Goal: Complete application form: Complete application form

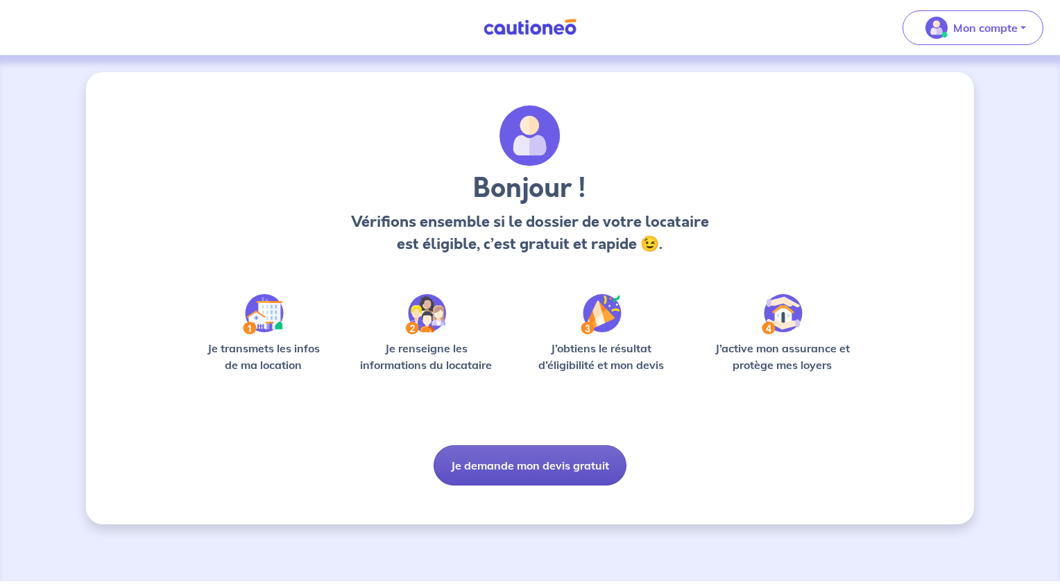
click at [494, 472] on button "Je demande mon devis gratuit" at bounding box center [530, 465] width 193 height 40
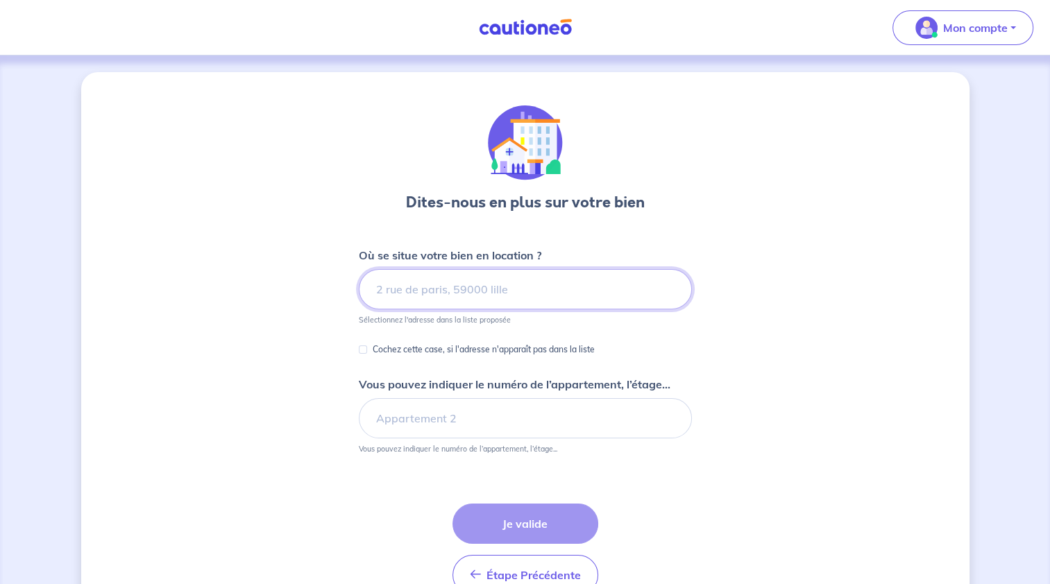
click at [453, 291] on input at bounding box center [525, 289] width 333 height 40
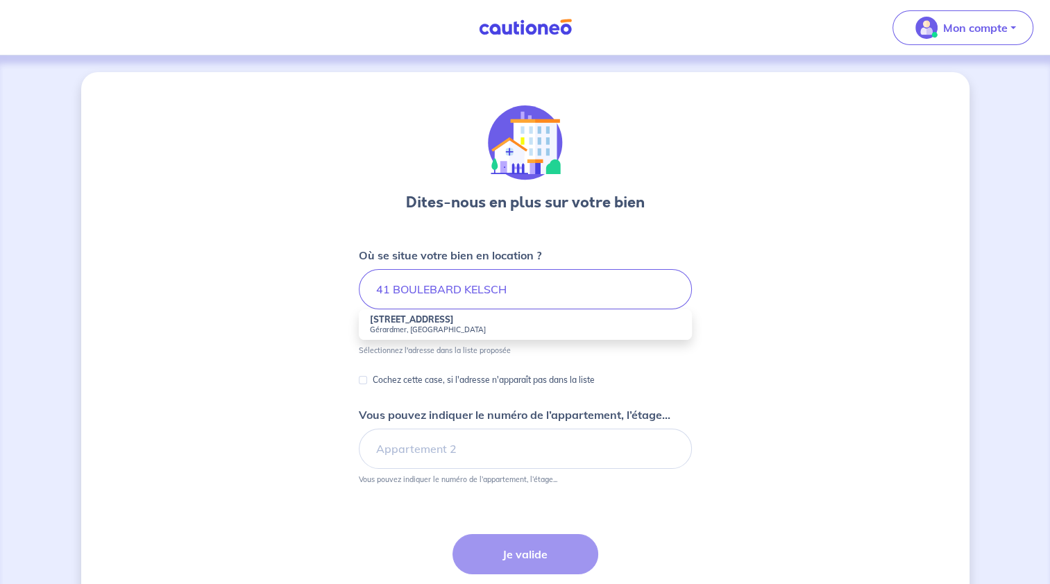
click at [461, 329] on small "Gérardmer, [GEOGRAPHIC_DATA]" at bounding box center [525, 330] width 311 height 10
type input "[STREET_ADDRESS]"
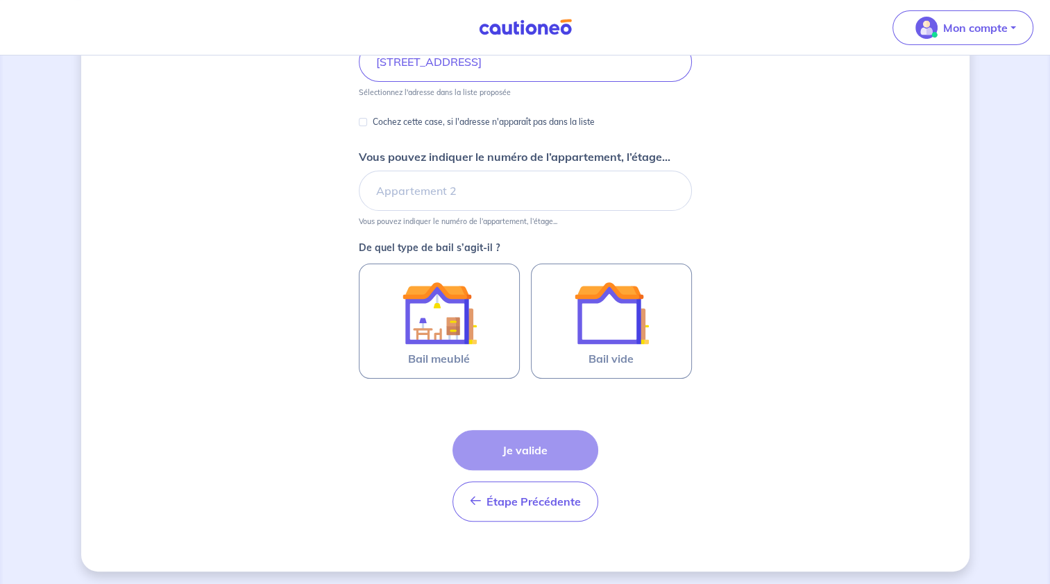
scroll to position [230, 0]
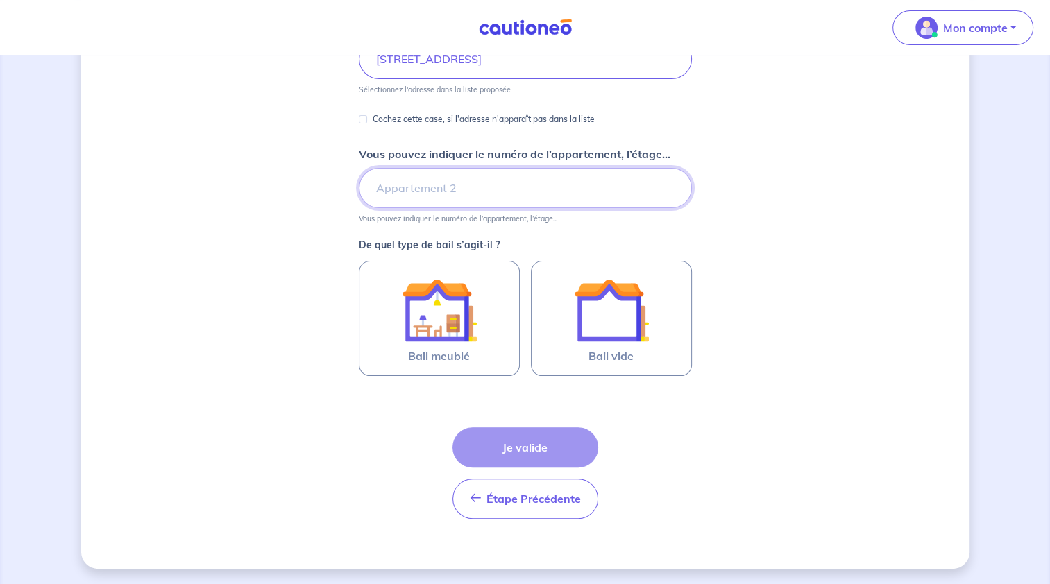
click at [419, 185] on input "Vous pouvez indiquer le numéro de l’appartement, l’étage..." at bounding box center [525, 188] width 333 height 40
type input "APPARTEMENT 7 ETAGE 2"
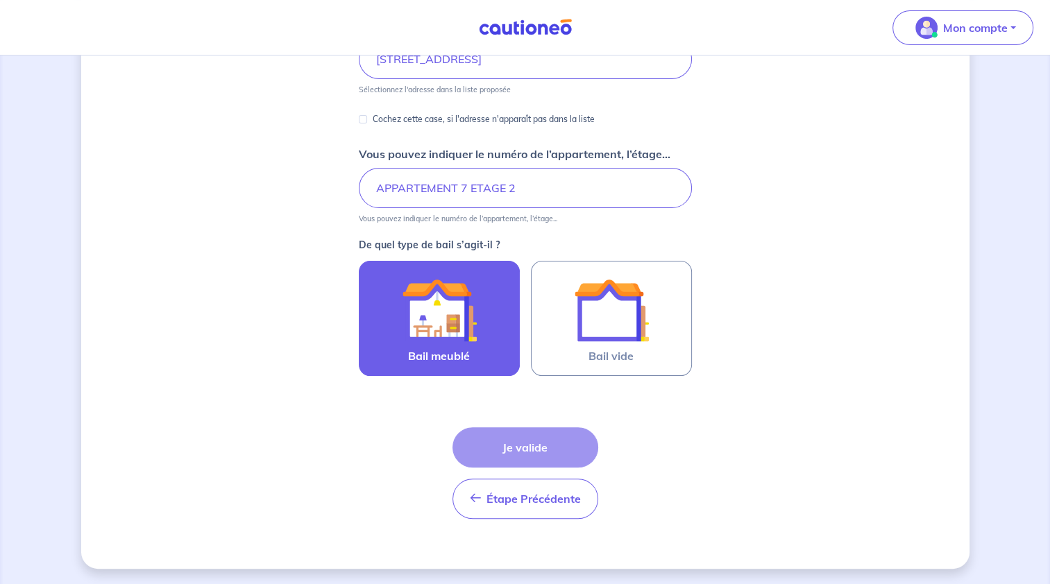
click at [486, 314] on div at bounding box center [439, 310] width 126 height 75
click at [0, 0] on input "Bail meublé" at bounding box center [0, 0] width 0 height 0
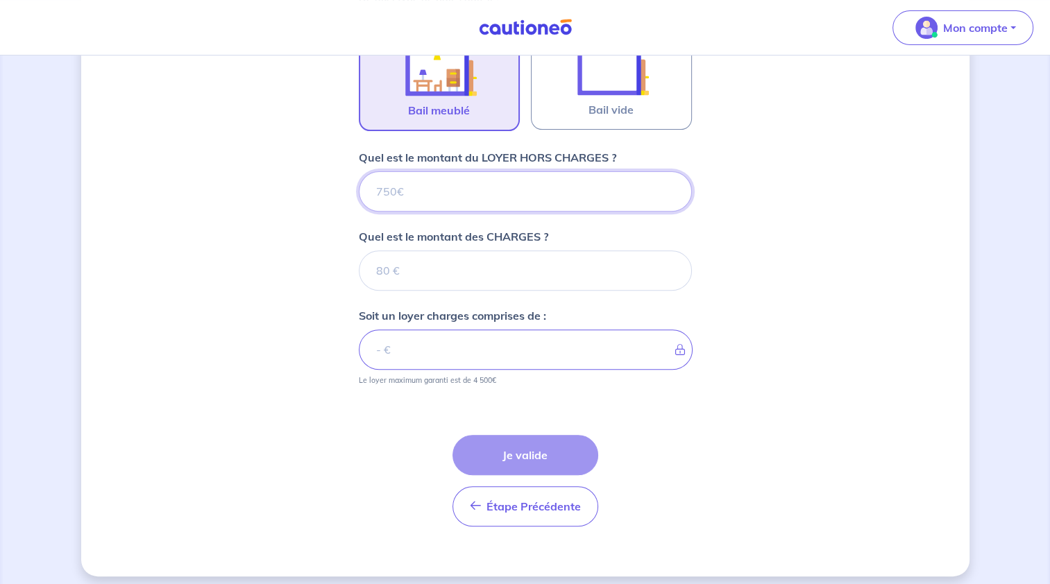
scroll to position [483, 0]
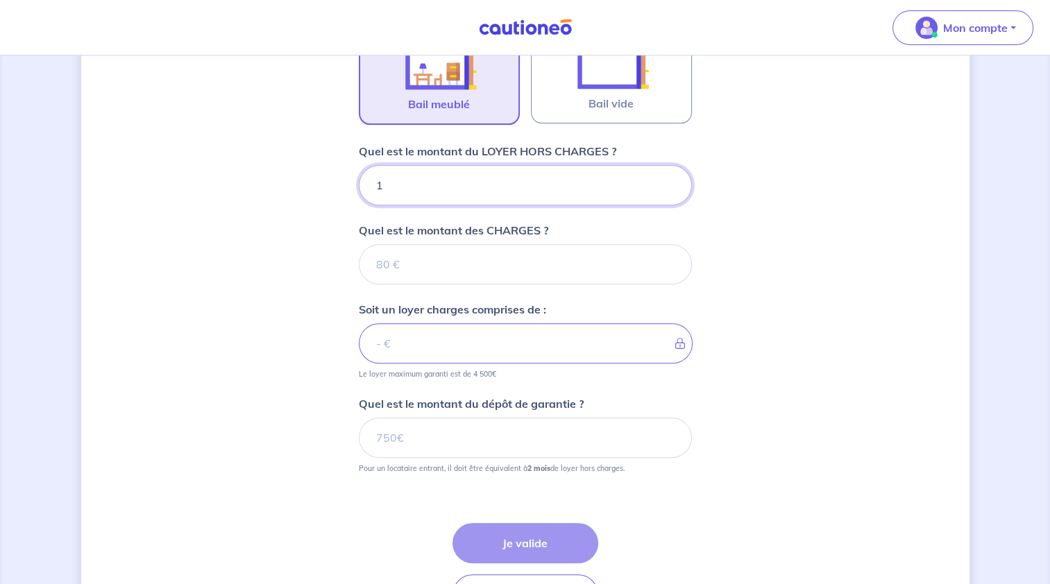
type input "12"
type input "11"
type input "1"
type input "11"
type input "1135"
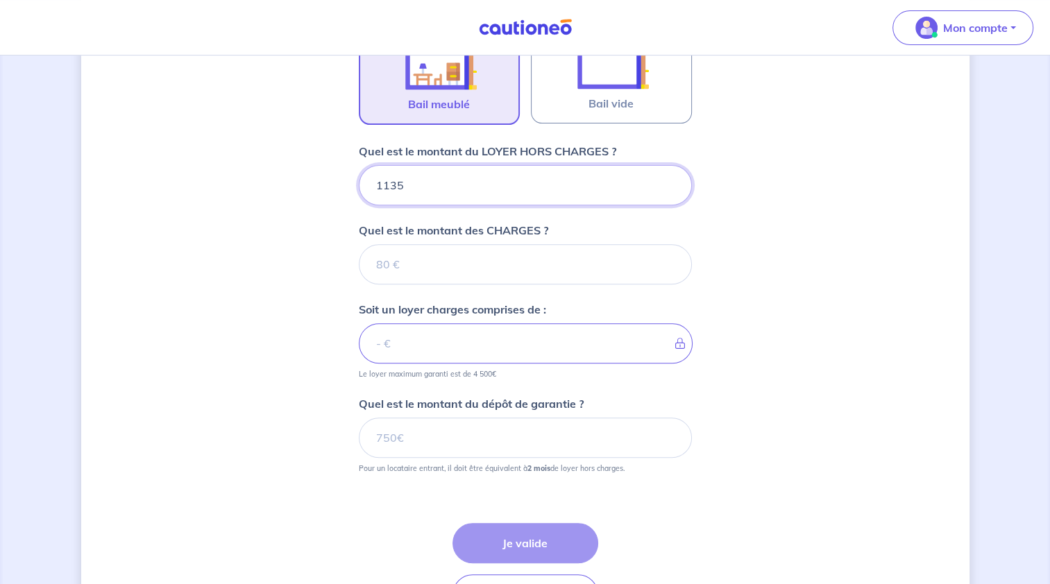
type input "1135"
click at [530, 264] on input "Quel est le montant des CHARGES ?" at bounding box center [525, 264] width 333 height 40
type input "40"
type input "1175"
type input "40"
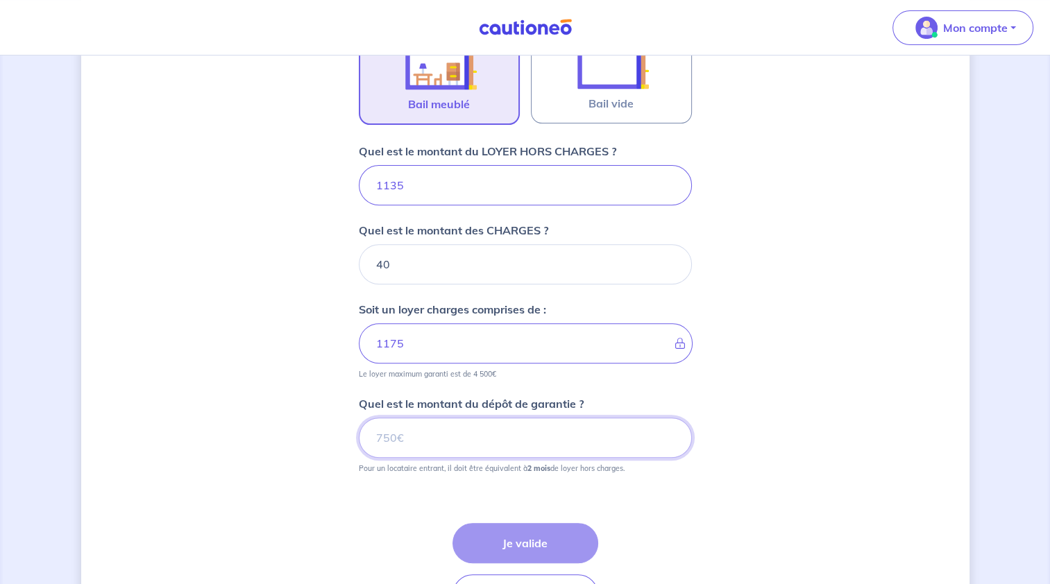
click at [597, 426] on input "Quel est le montant du dépôt de garantie ?" at bounding box center [525, 438] width 333 height 40
type input "2270"
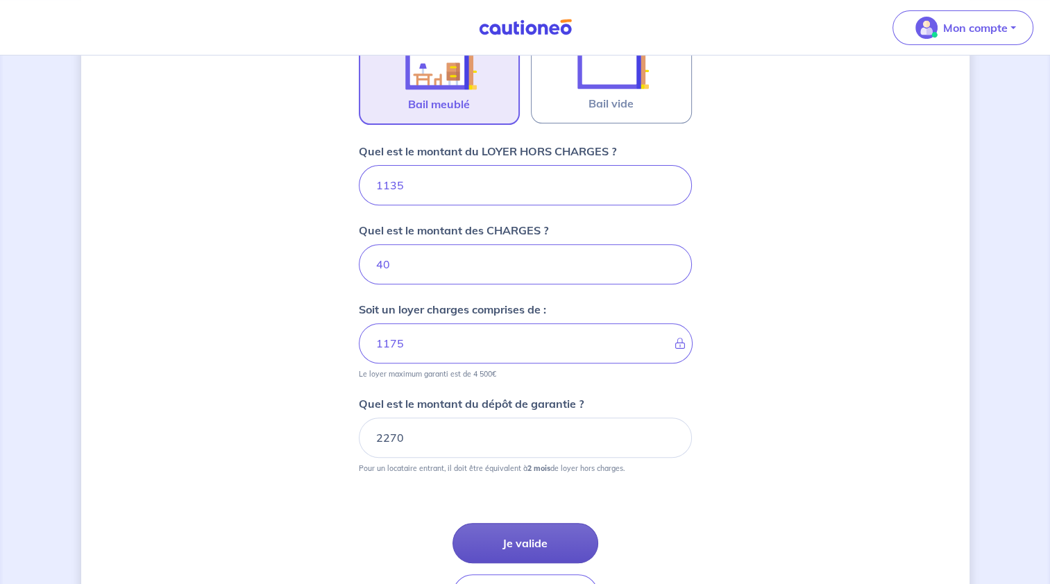
click at [529, 545] on button "Je valide" at bounding box center [525, 543] width 146 height 40
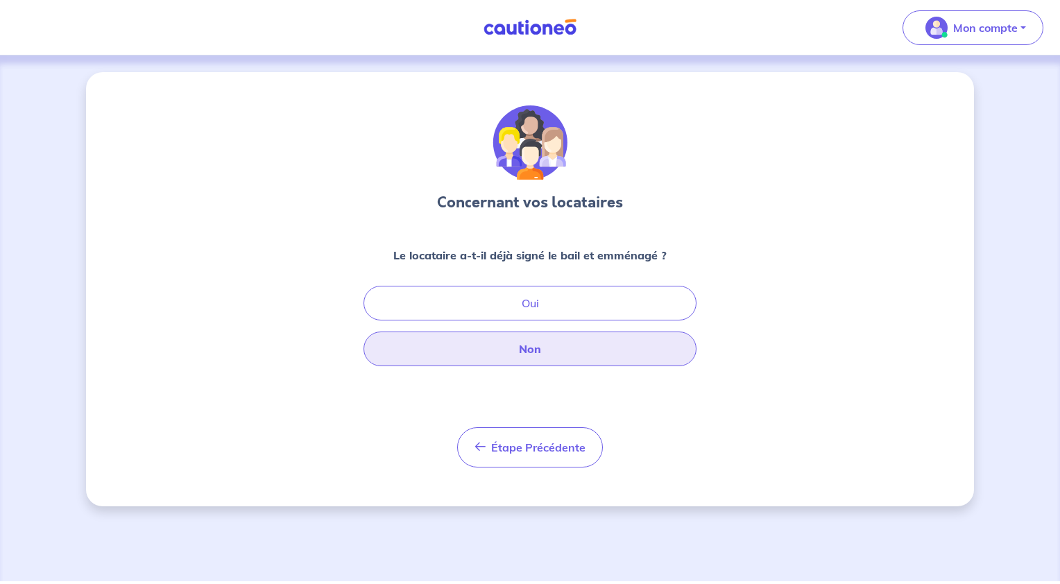
click at [505, 345] on button "Non" at bounding box center [530, 349] width 333 height 35
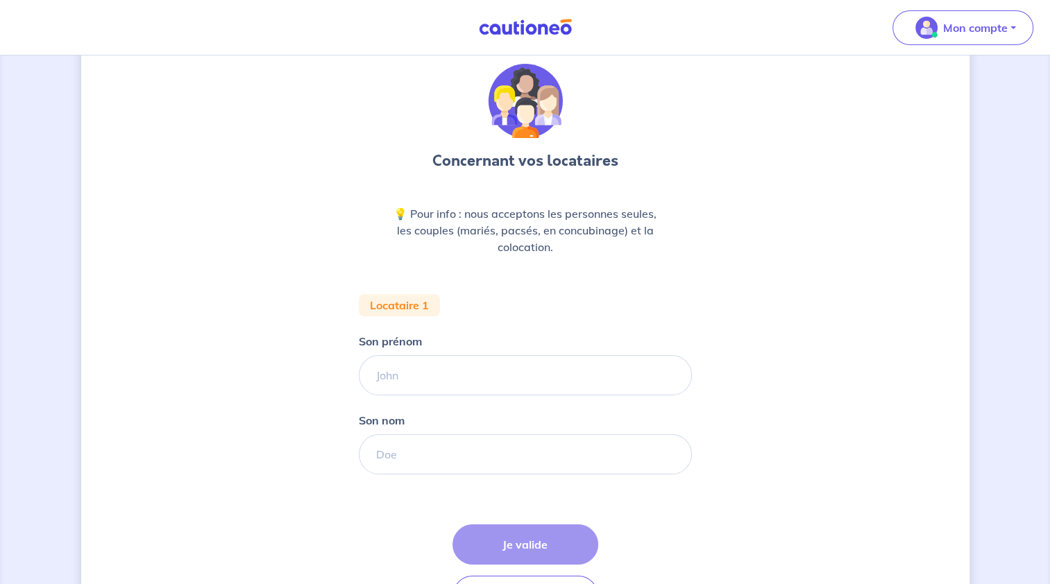
scroll to position [139, 0]
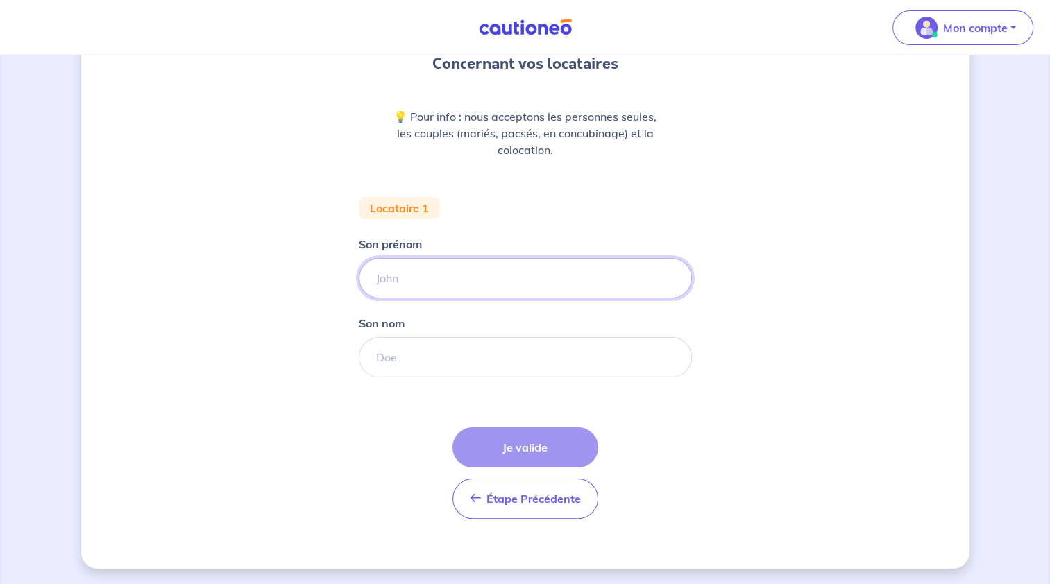
click at [419, 273] on input "Son prénom" at bounding box center [525, 278] width 333 height 40
drag, startPoint x: 458, startPoint y: 290, endPoint x: 273, endPoint y: 271, distance: 186.3
click at [273, 271] on div "Concernant vos locataires 💡 Pour info : nous acceptons les personnes seules, le…" at bounding box center [525, 251] width 888 height 636
type input "Yoni"
click at [402, 359] on input "Son nom" at bounding box center [525, 357] width 333 height 40
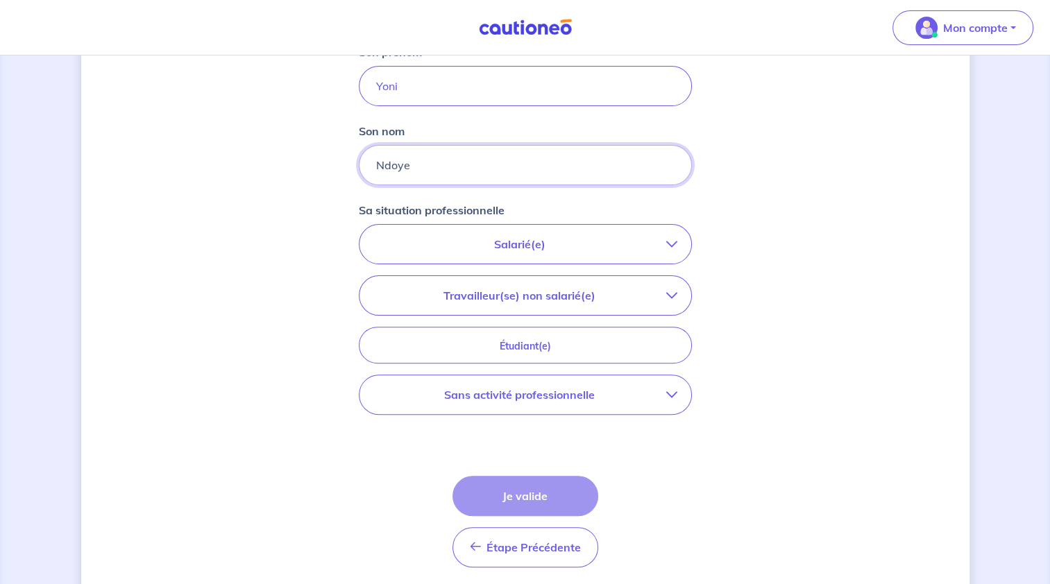
scroll to position [332, 0]
type input "Ndoye"
click at [519, 235] on p "Salarié(e)" at bounding box center [519, 243] width 293 height 17
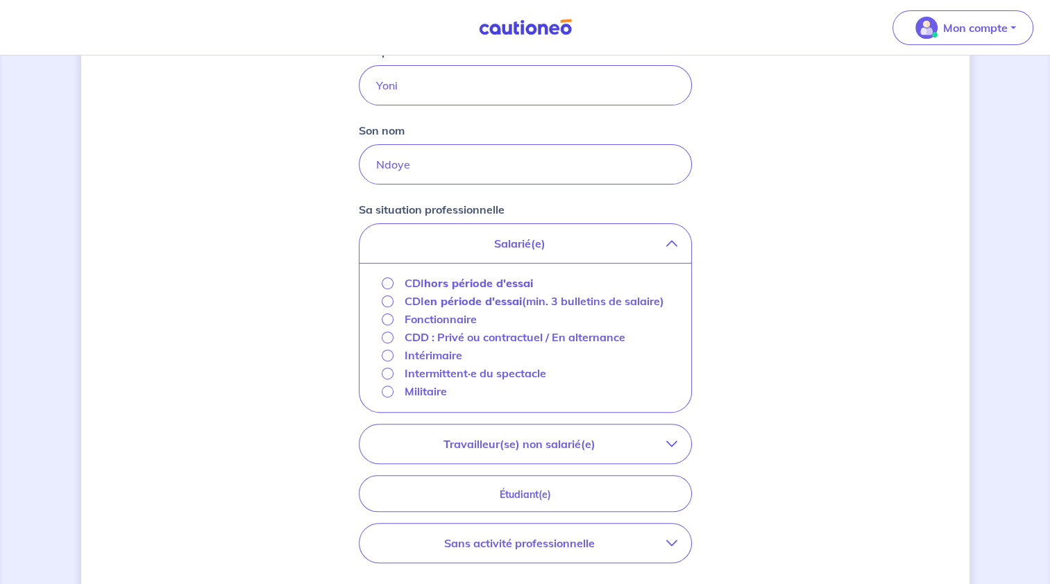
click at [456, 282] on strong "hors période d'essai" at bounding box center [478, 283] width 109 height 14
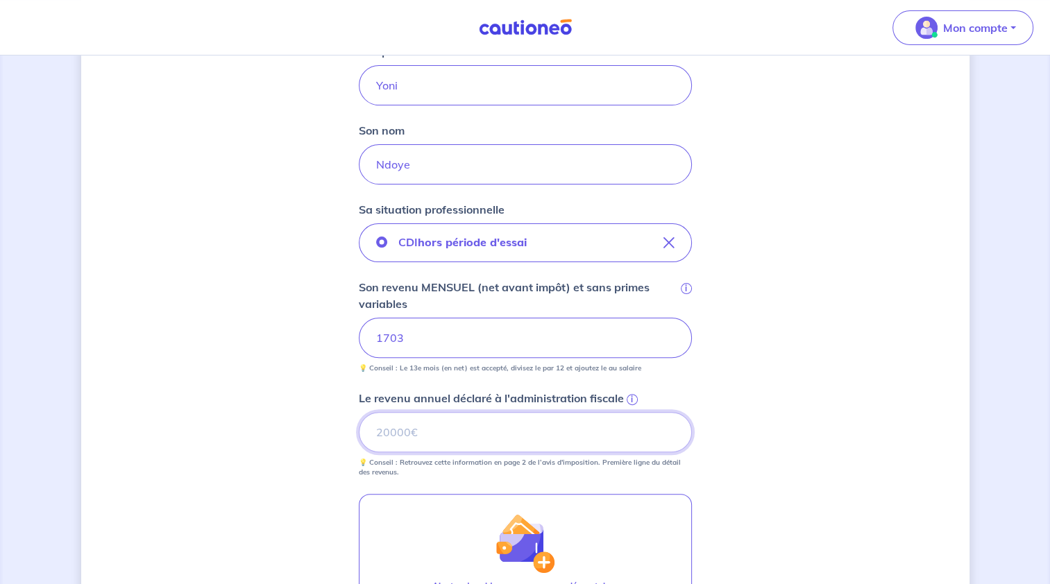
click at [486, 435] on input "Le revenu annuel déclaré à l'administration fiscale i" at bounding box center [525, 432] width 333 height 40
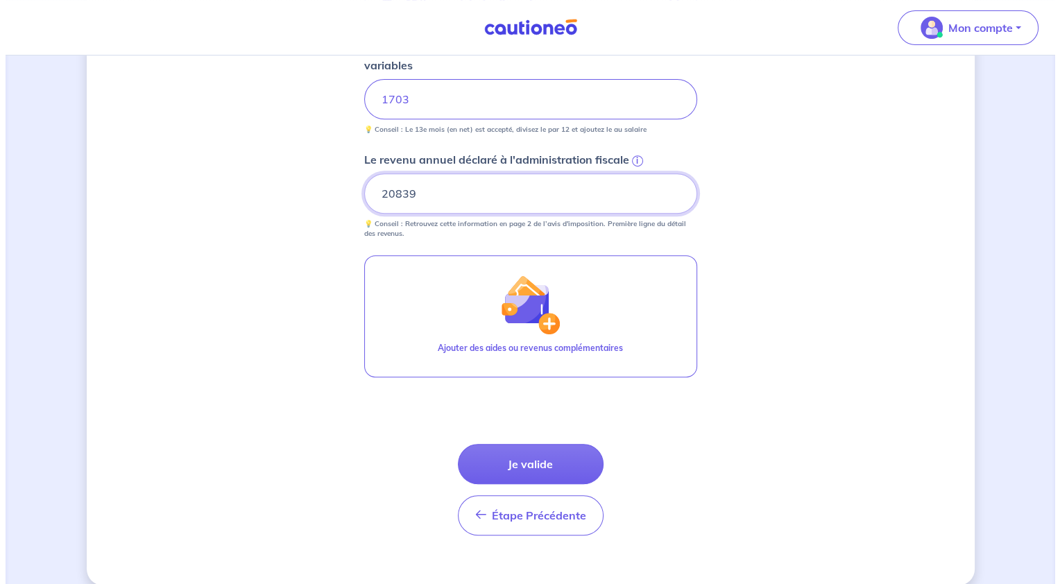
scroll to position [576, 0]
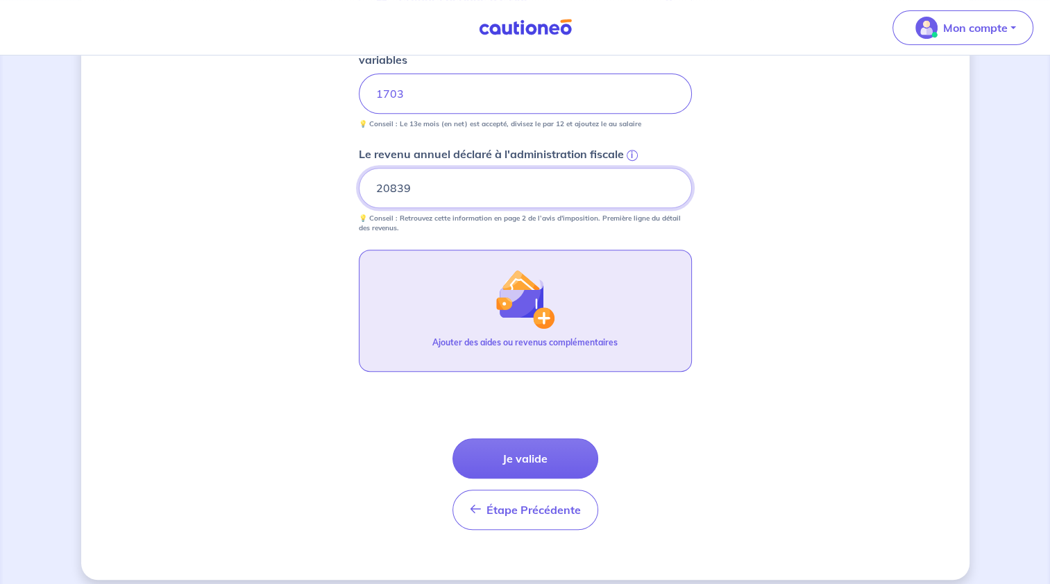
type input "20839"
click at [561, 321] on button "Ajouter des aides ou revenus complémentaires" at bounding box center [525, 311] width 333 height 122
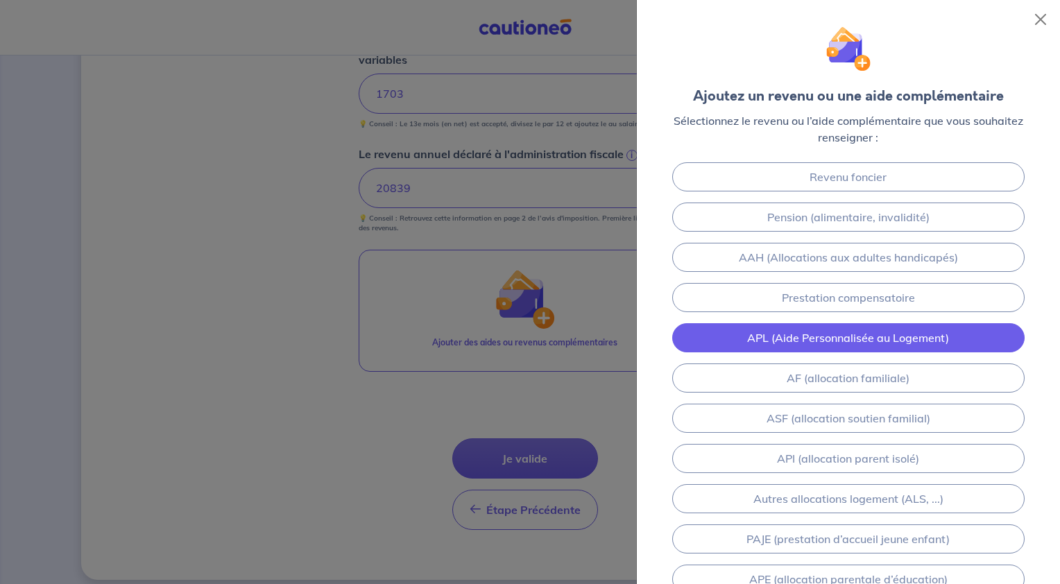
click at [778, 337] on link "APL (Aide Personnalisée au Logement)" at bounding box center [848, 337] width 352 height 29
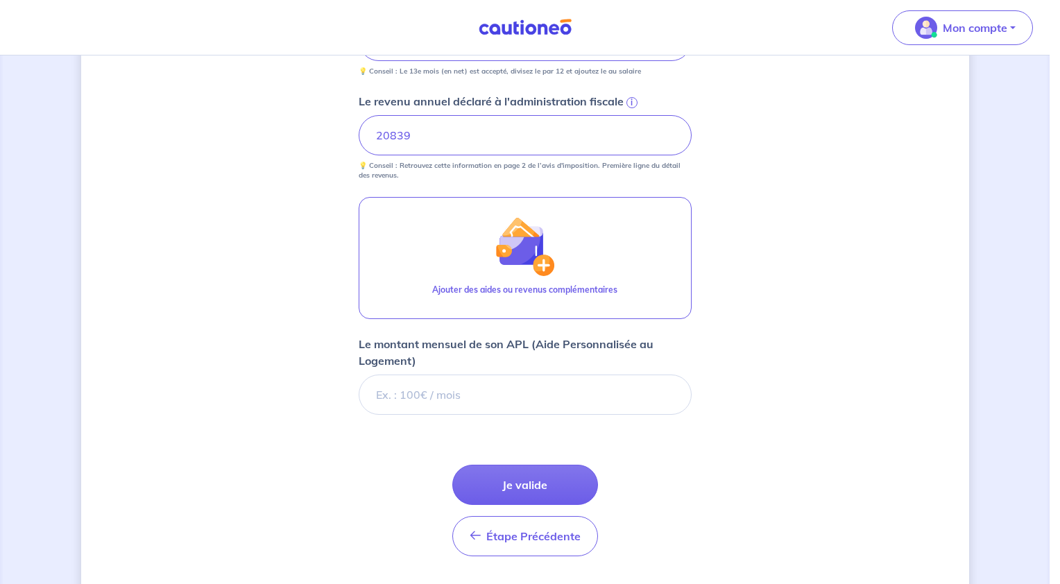
scroll to position [665, 0]
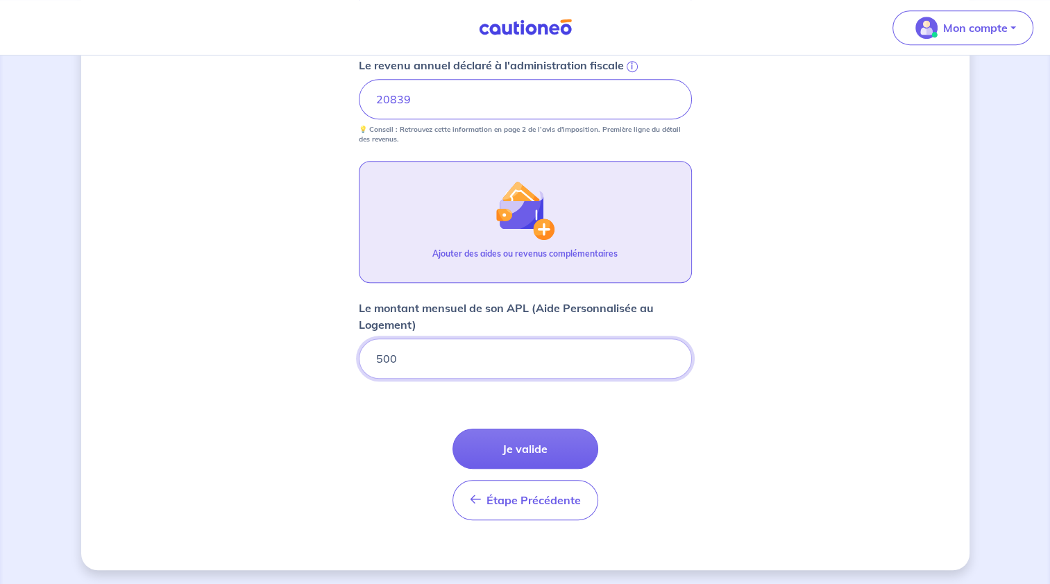
type input "500"
click at [536, 263] on div "Ajouter des aides ou revenus complémentaires" at bounding box center [524, 260] width 185 height 24
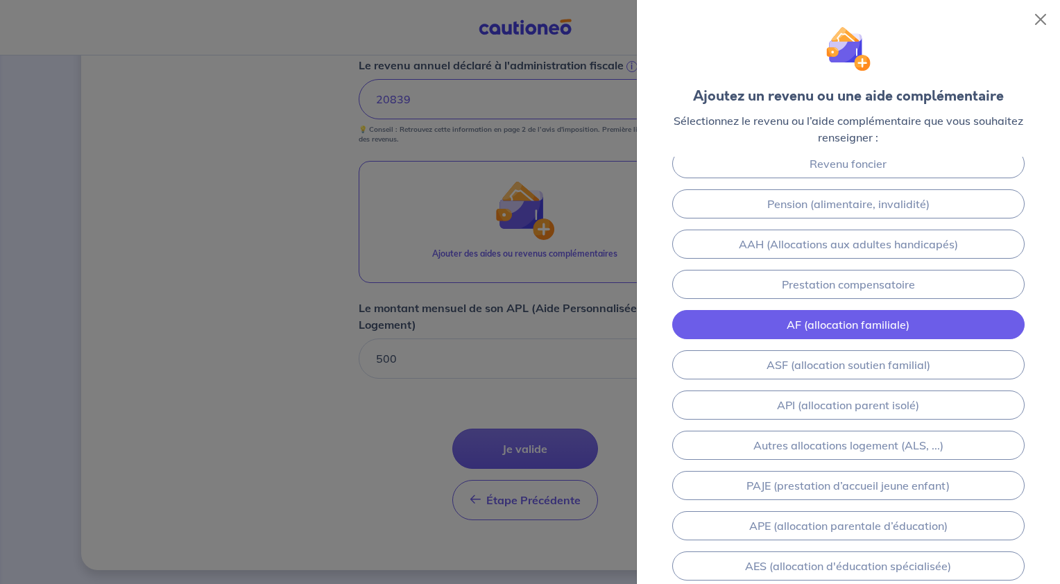
scroll to position [0, 0]
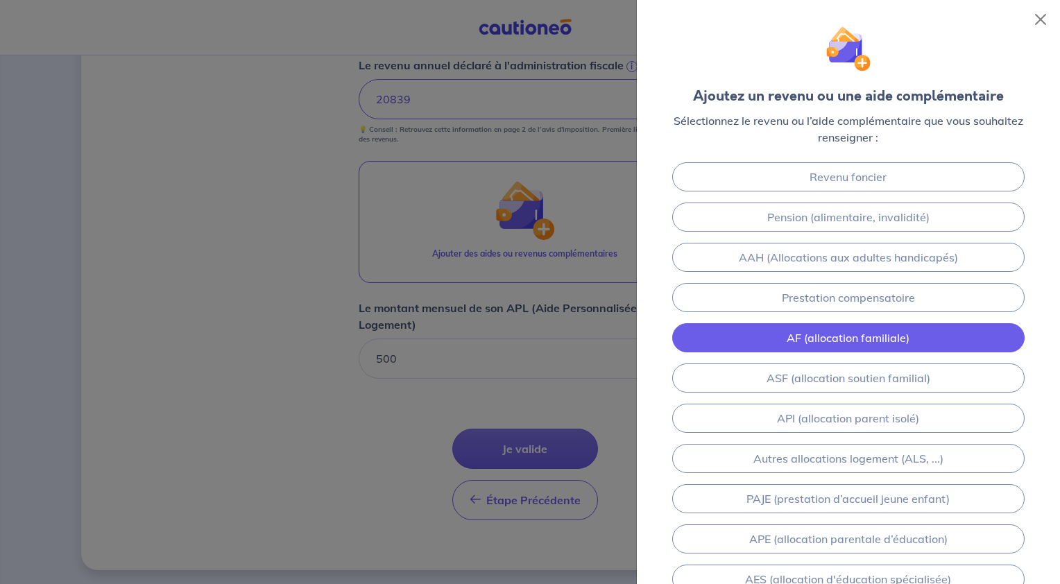
click at [884, 340] on link "AF (allocation familiale)" at bounding box center [848, 337] width 352 height 29
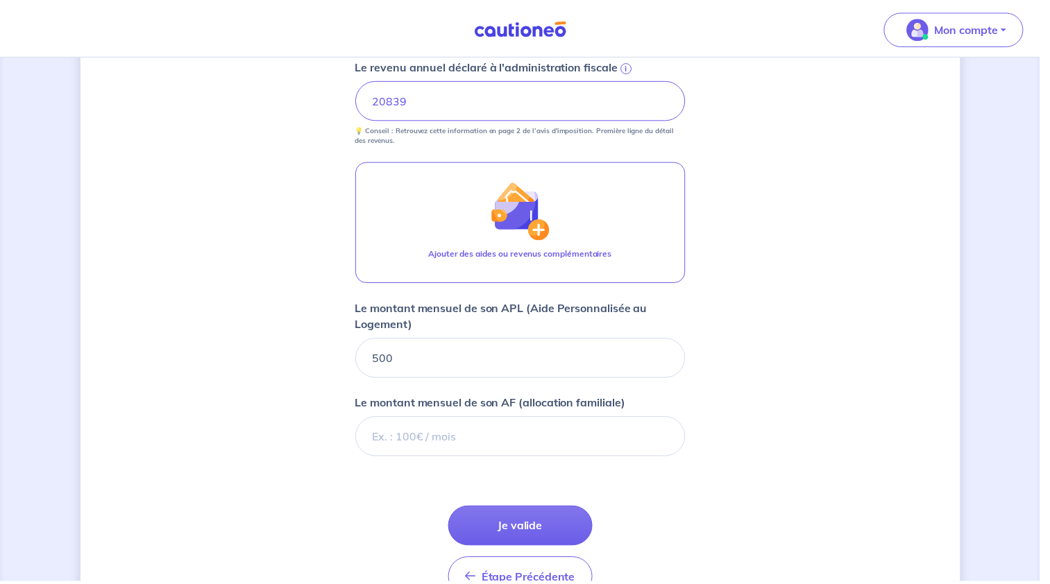
scroll to position [744, 0]
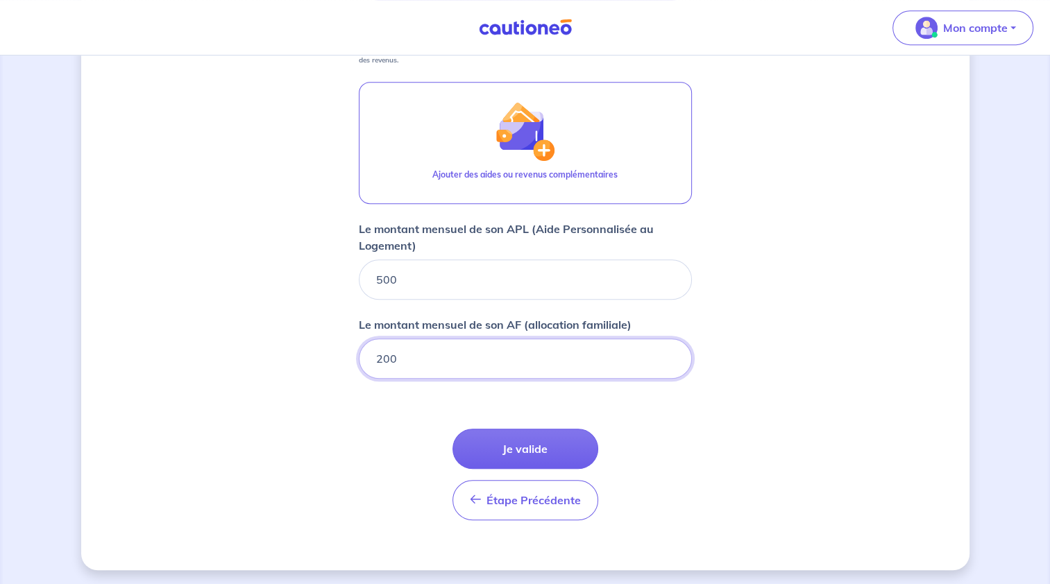
type input "200"
click at [511, 432] on button "Je valide" at bounding box center [525, 449] width 146 height 40
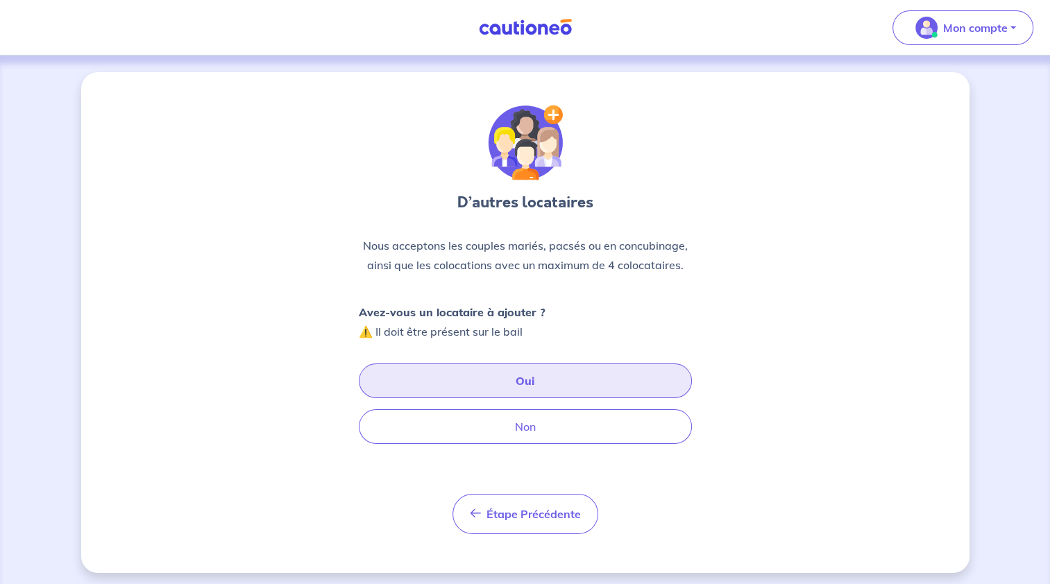
click at [514, 387] on button "Oui" at bounding box center [525, 381] width 333 height 35
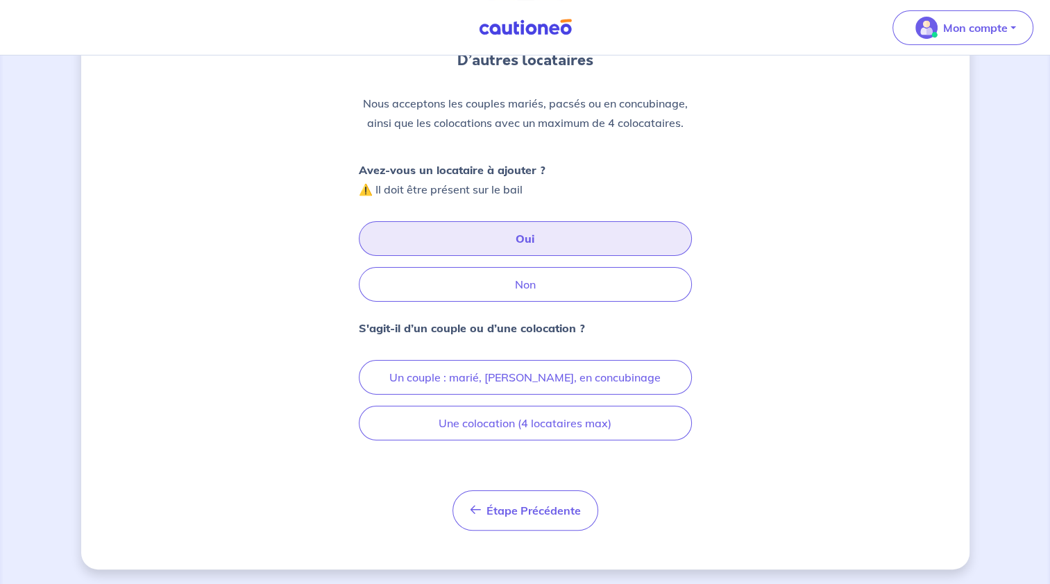
scroll to position [142, 0]
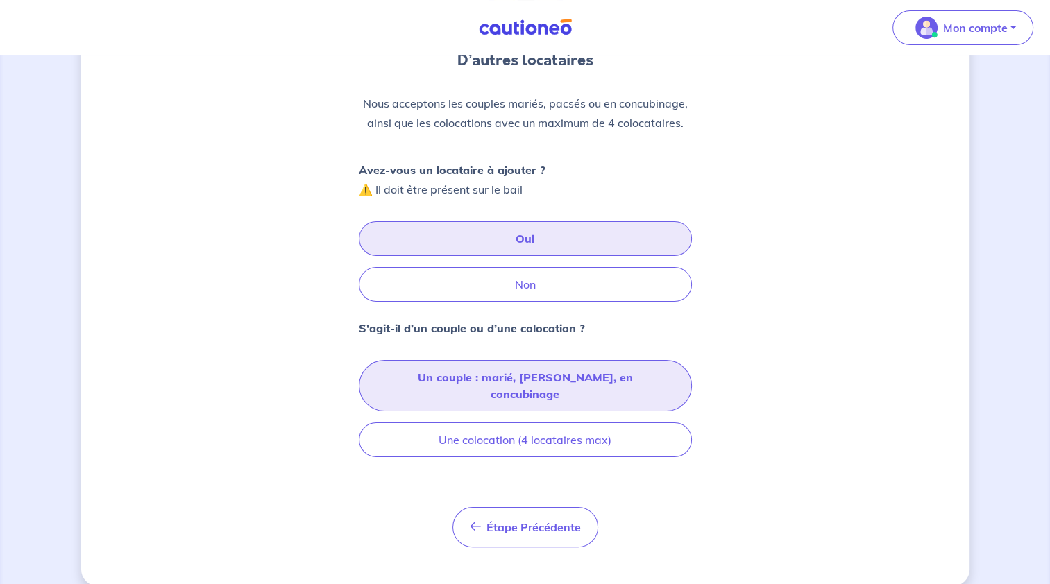
click at [530, 380] on button "Un couple : marié, [PERSON_NAME], en concubinage" at bounding box center [525, 385] width 333 height 51
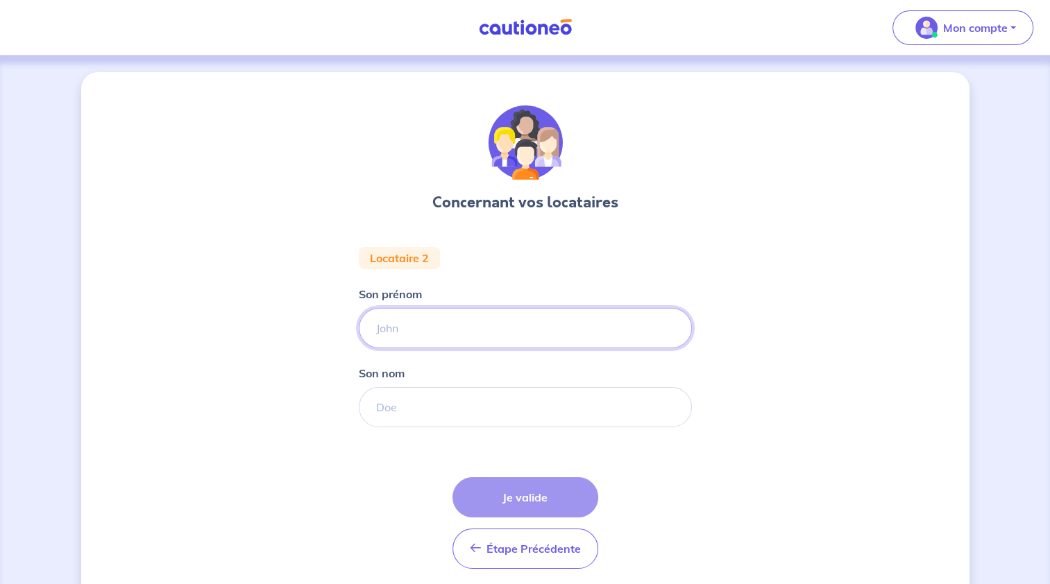
click at [515, 325] on input "Son prénom" at bounding box center [525, 328] width 333 height 40
type input "AMADOU"
click at [469, 393] on input "Son nom" at bounding box center [525, 407] width 333 height 40
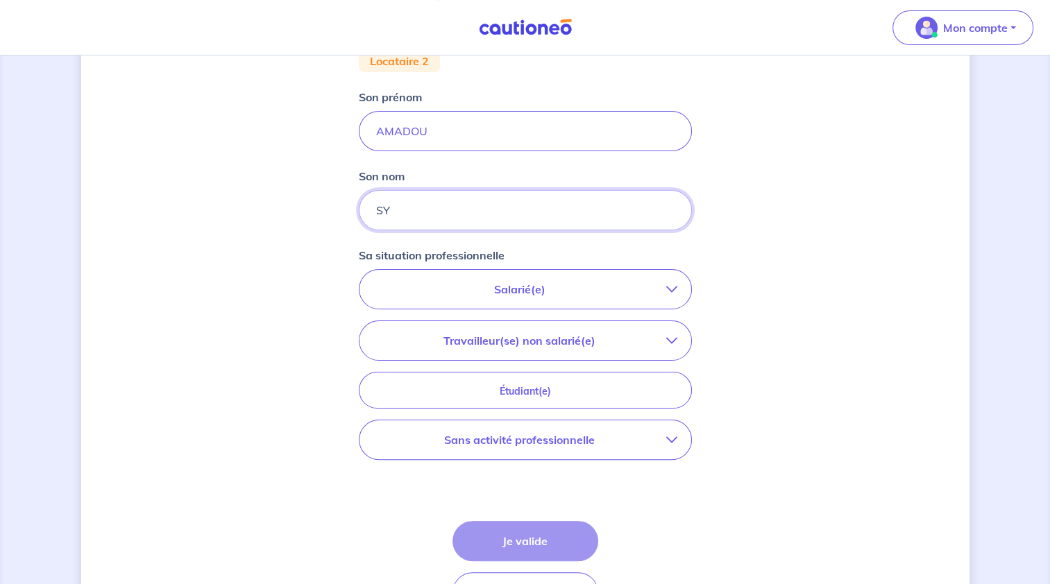
scroll to position [198, 0]
type input "SY"
click at [563, 289] on p "Salarié(e)" at bounding box center [519, 288] width 293 height 17
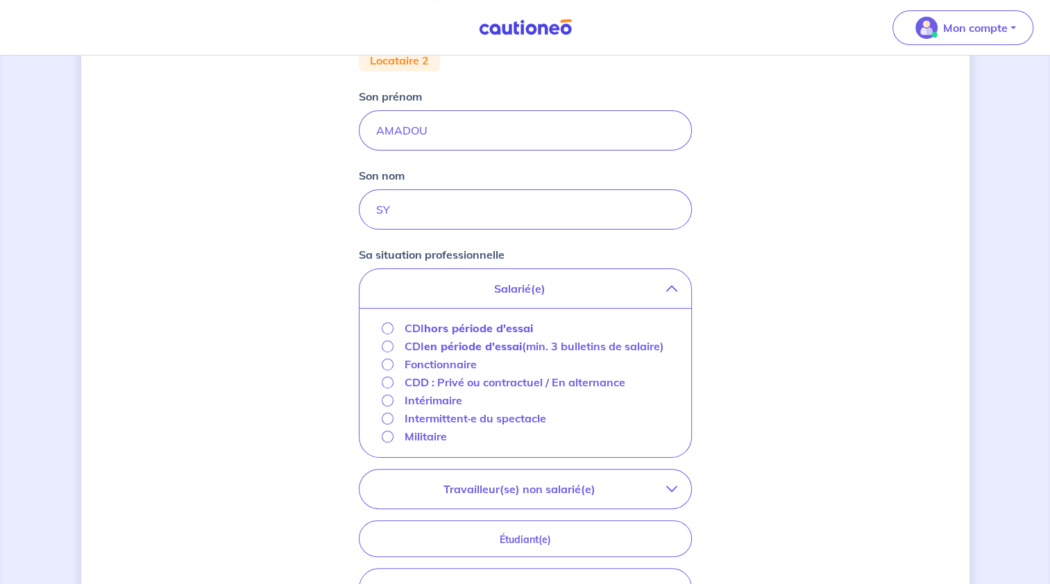
click at [502, 323] on strong "hors période d'essai" at bounding box center [478, 328] width 109 height 14
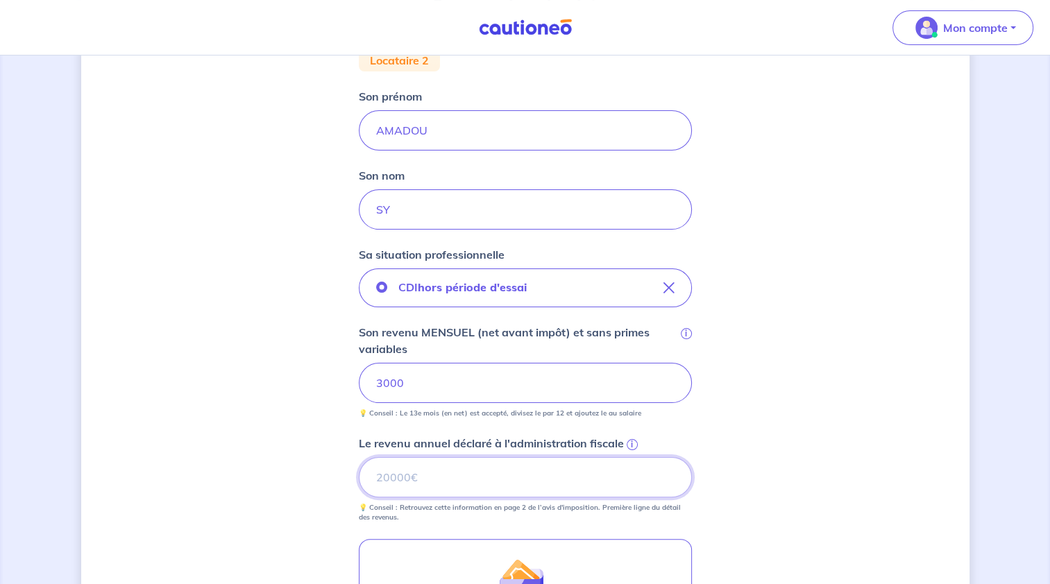
click at [512, 495] on input "Le revenu annuel déclaré à l'administration fiscale i" at bounding box center [525, 477] width 333 height 40
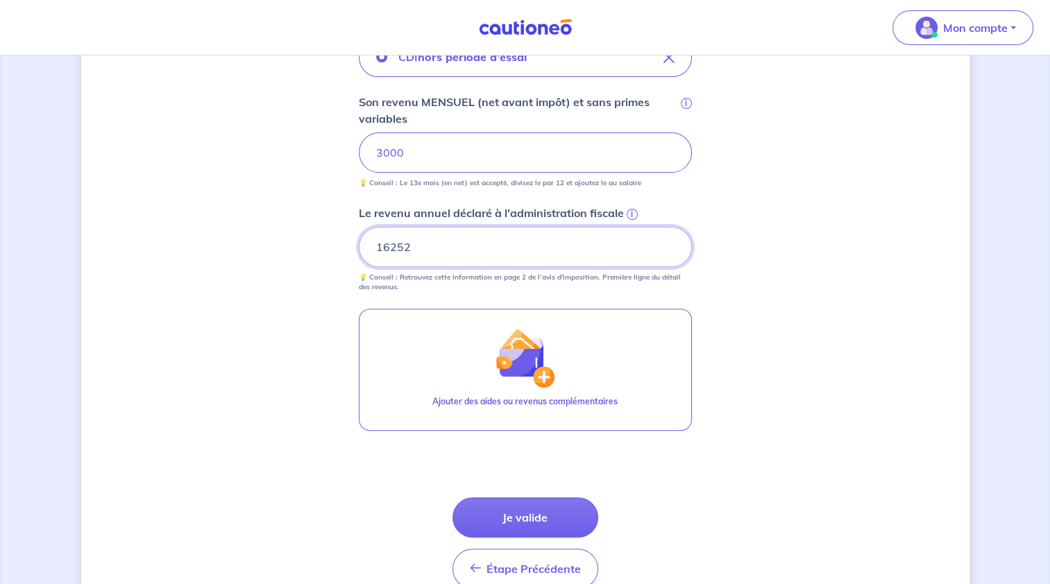
scroll to position [497, 0]
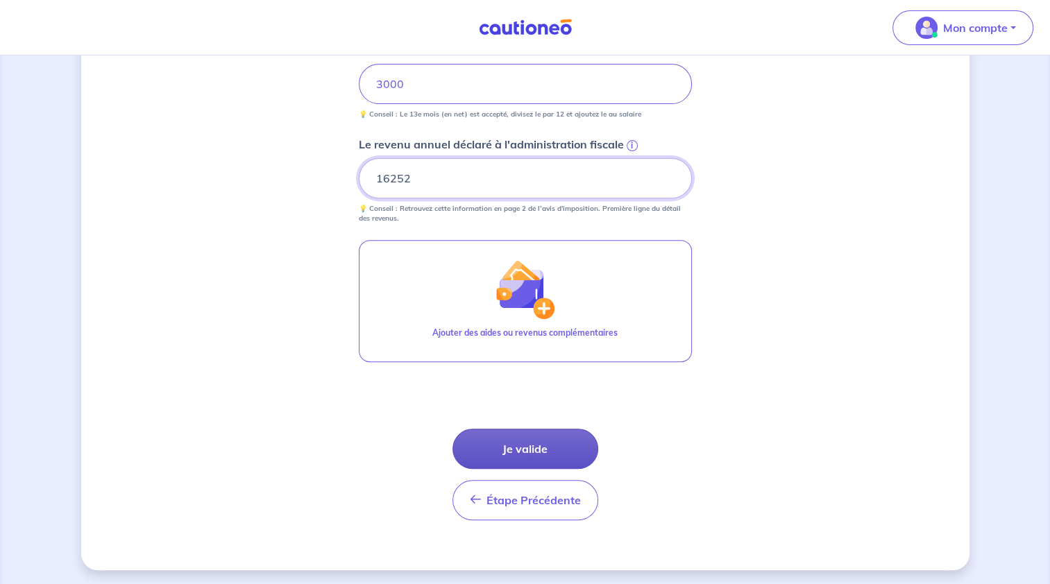
type input "16252"
click at [504, 451] on button "Je valide" at bounding box center [525, 449] width 146 height 40
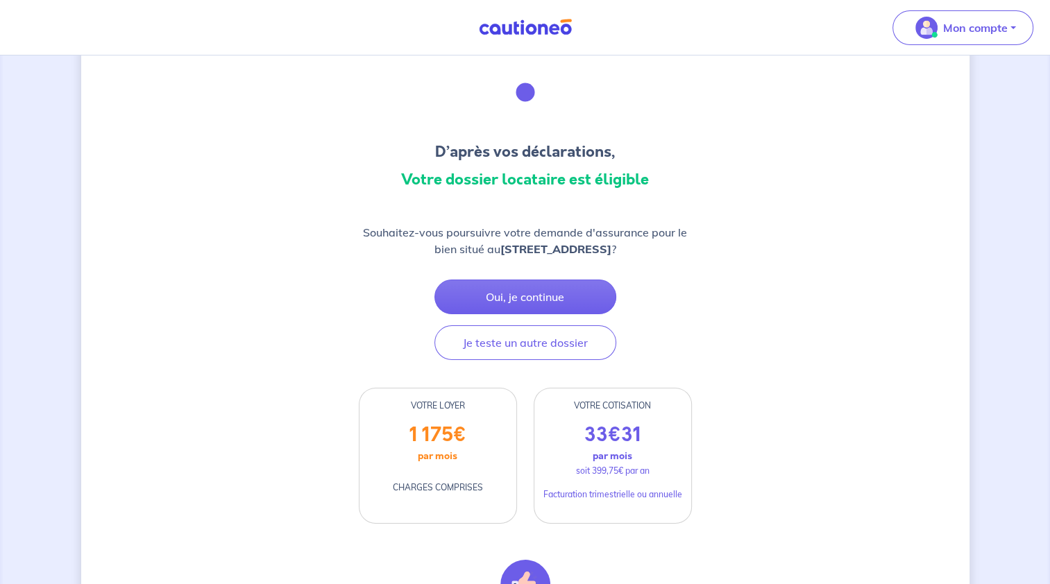
scroll to position [56, 0]
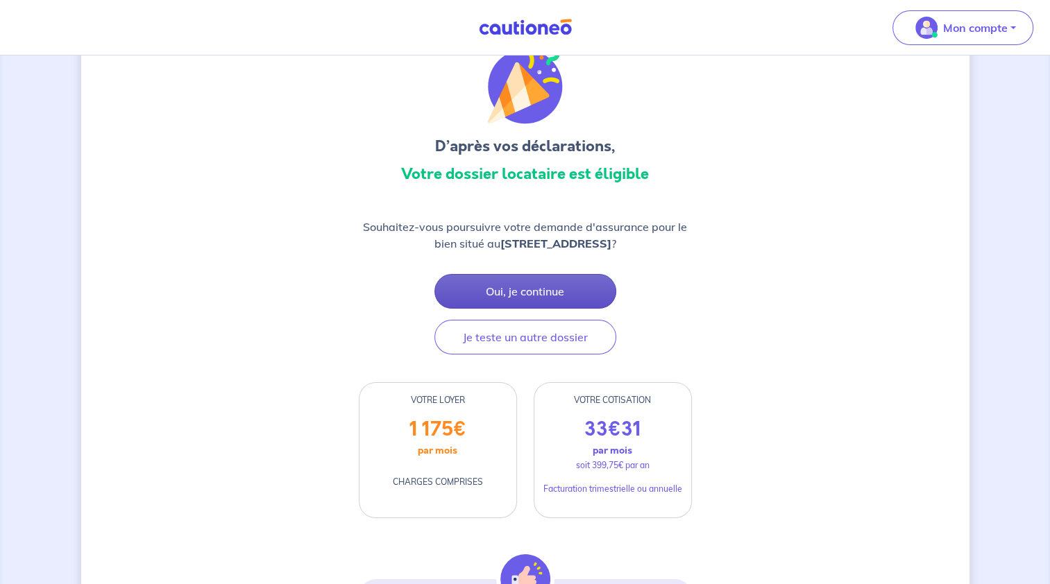
click at [504, 291] on button "Oui, je continue" at bounding box center [525, 291] width 182 height 35
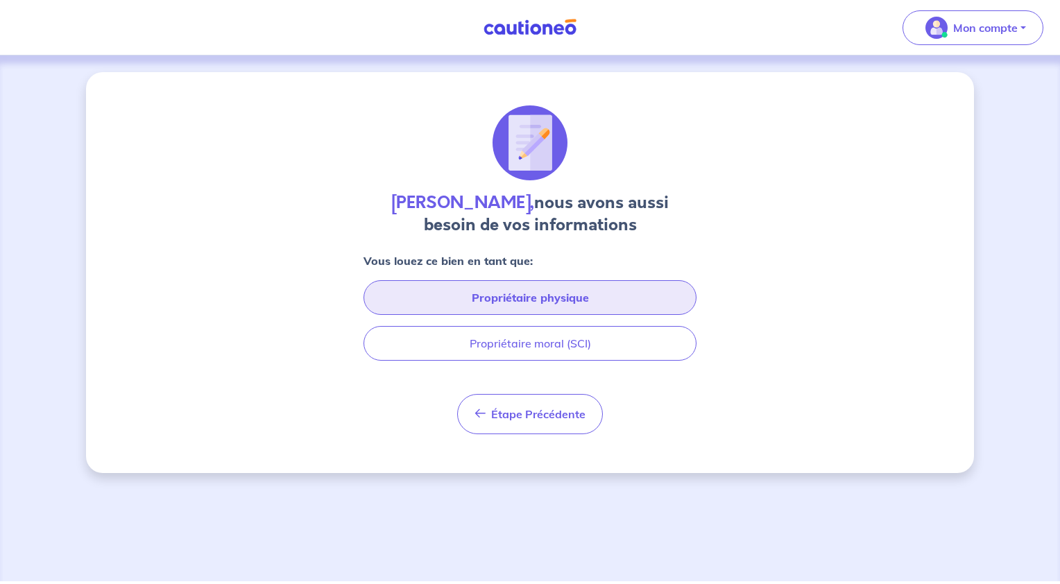
click at [591, 301] on button "Propriétaire physique" at bounding box center [530, 297] width 333 height 35
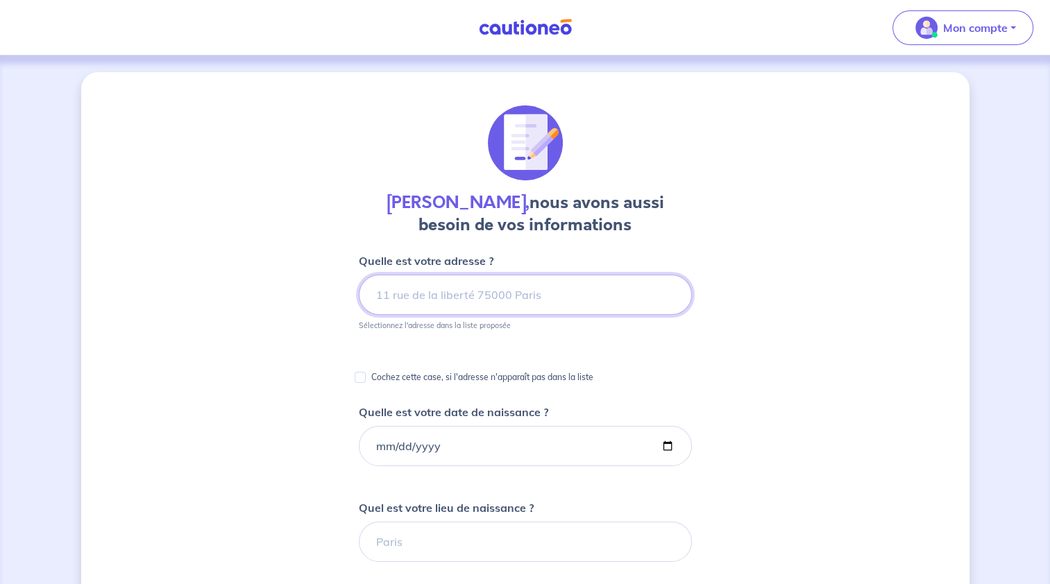
click at [591, 301] on input at bounding box center [525, 295] width 333 height 40
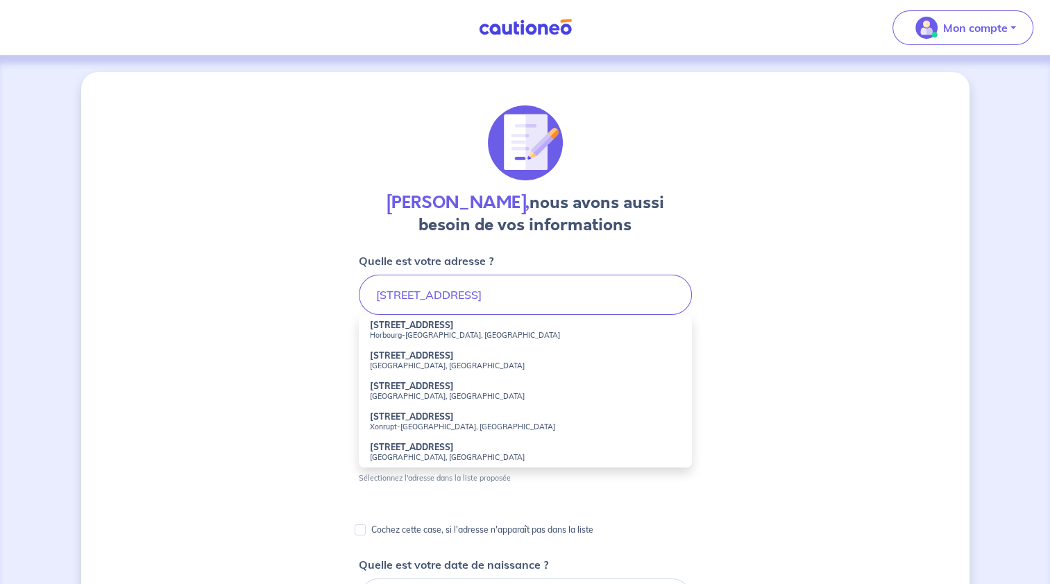
click at [452, 429] on small "Xonrupt-[GEOGRAPHIC_DATA], [GEOGRAPHIC_DATA]" at bounding box center [525, 427] width 311 height 10
type input "[STREET_ADDRESS]"
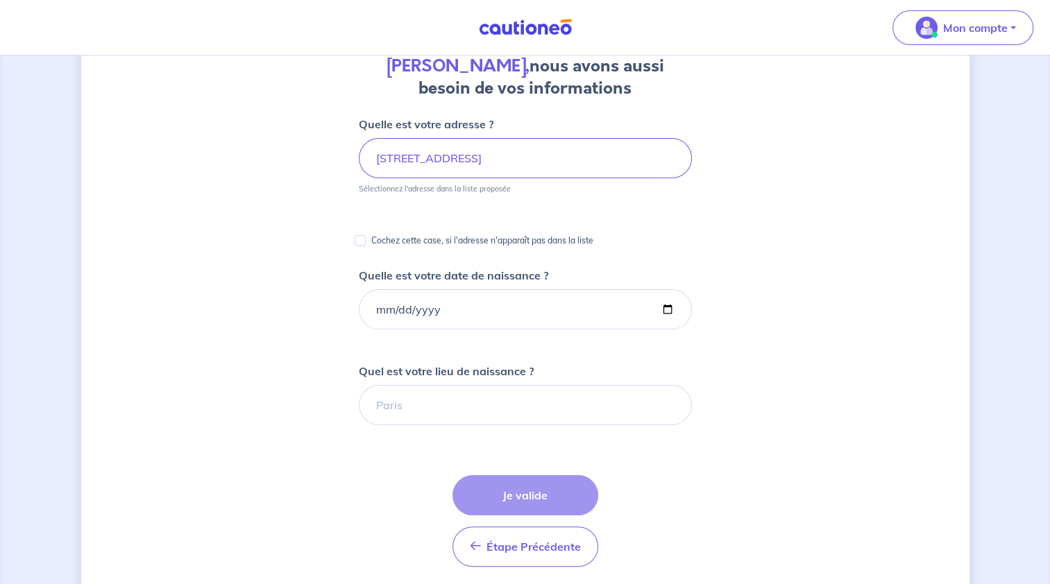
scroll to position [144, 0]
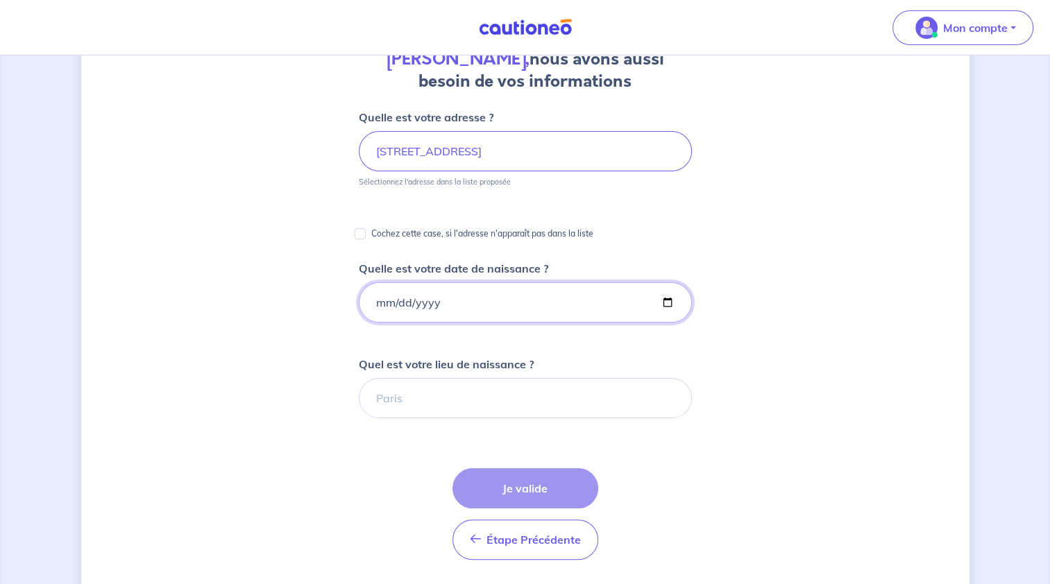
click at [539, 296] on input "Quelle est votre date de naissance ?" at bounding box center [525, 302] width 333 height 40
type input "[DATE]"
click at [488, 395] on input "Quel est votre lieu de naissance ?" at bounding box center [525, 398] width 333 height 40
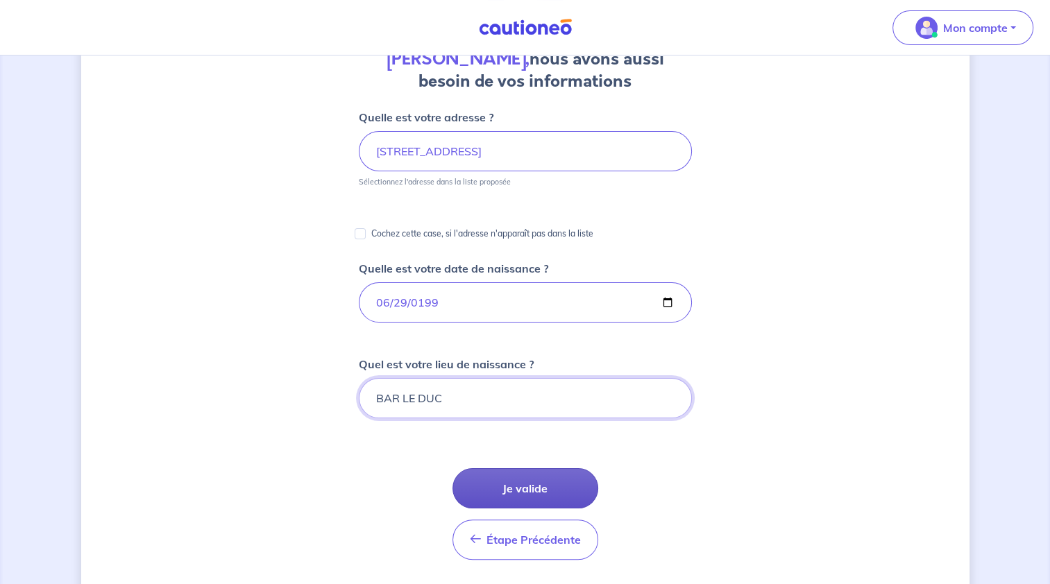
type input "BAR LE DUC"
click at [490, 472] on button "Je valide" at bounding box center [525, 488] width 146 height 40
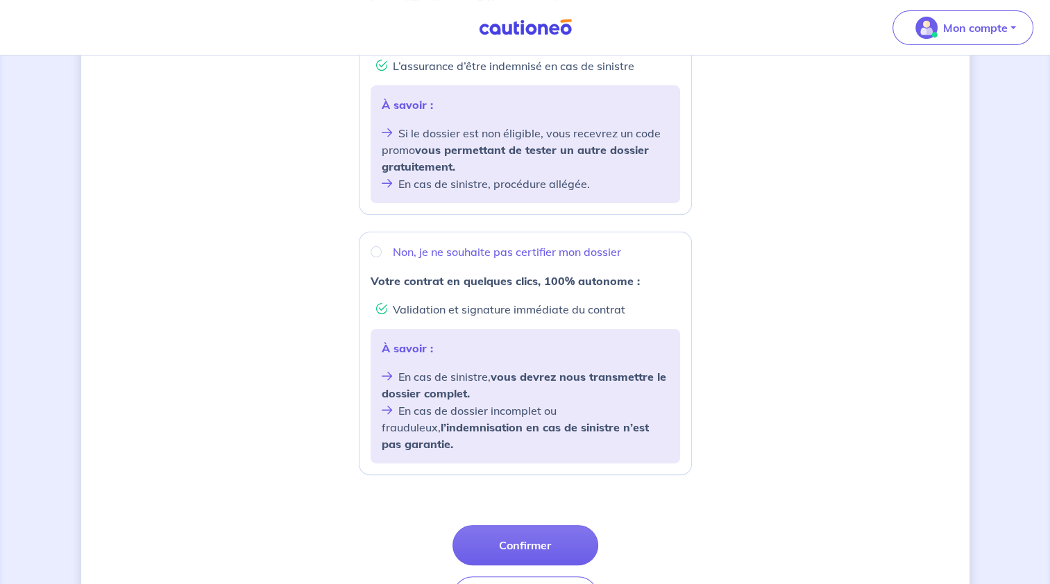
scroll to position [409, 0]
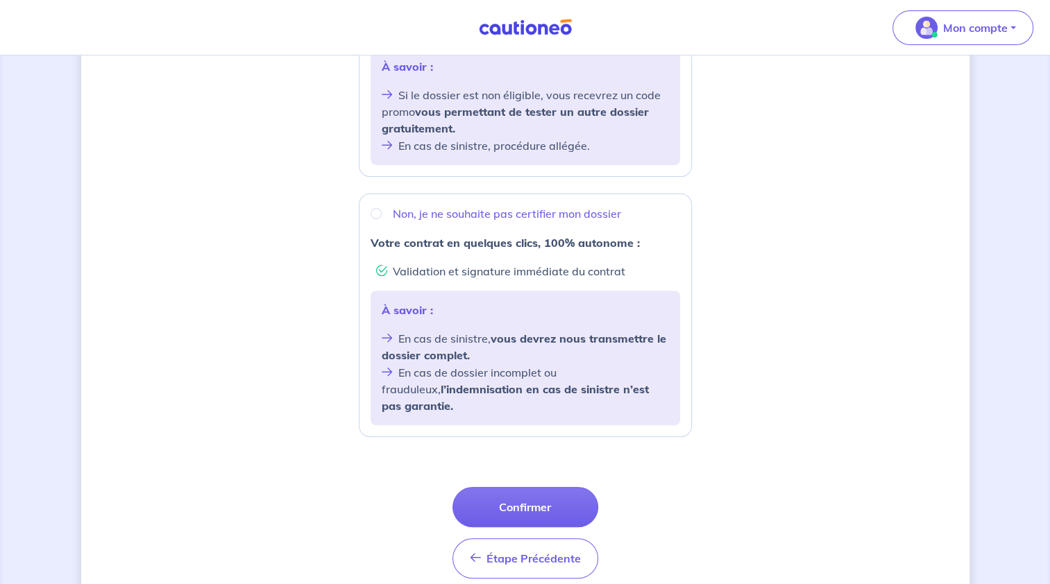
click at [377, 222] on div "Non, je ne souhaite pas certifier mon dossier" at bounding box center [524, 213] width 309 height 17
radio input "true"
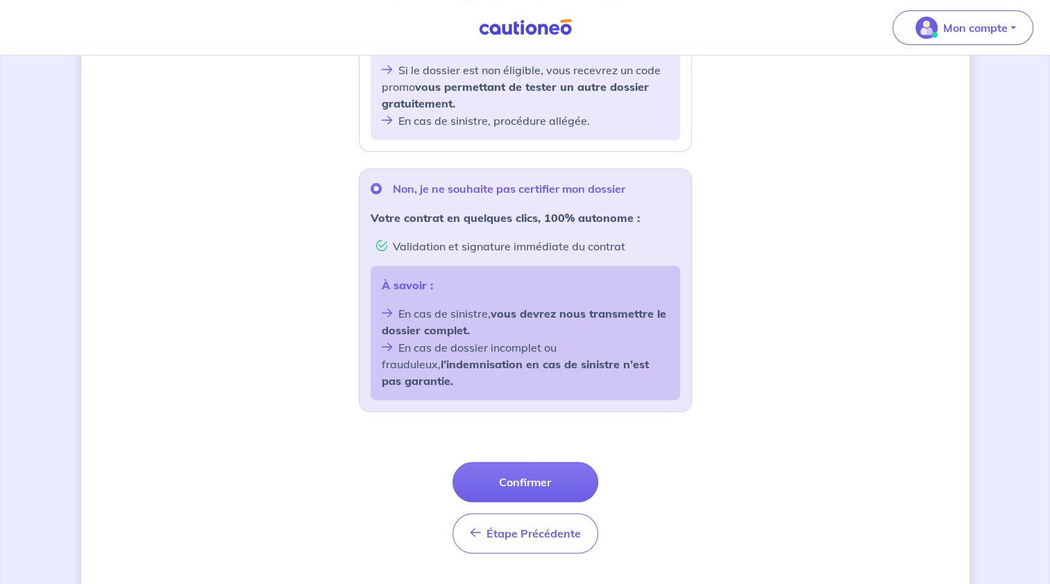
scroll to position [455, 0]
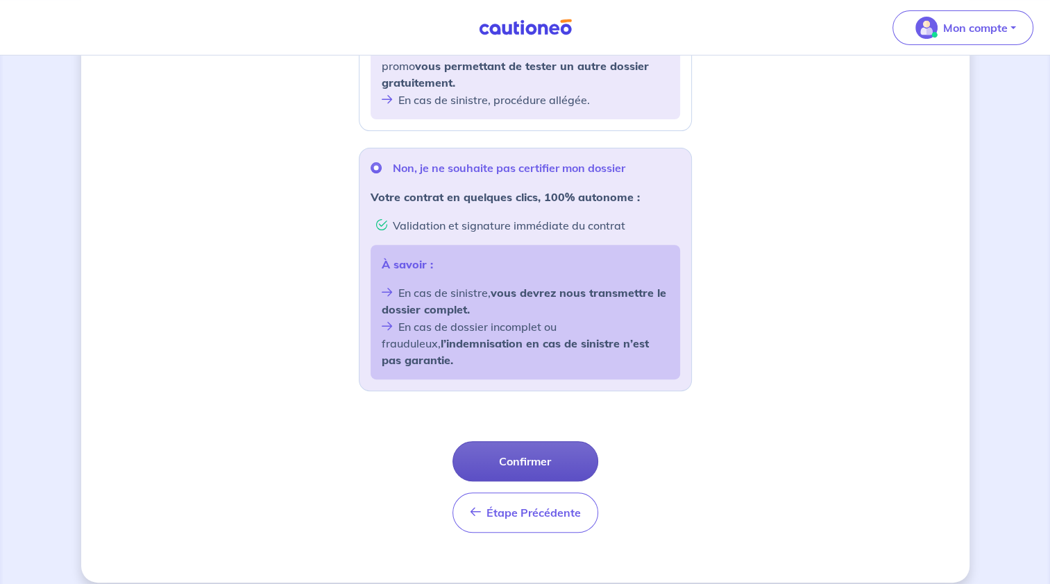
click at [538, 459] on button "Confirmer" at bounding box center [525, 461] width 146 height 40
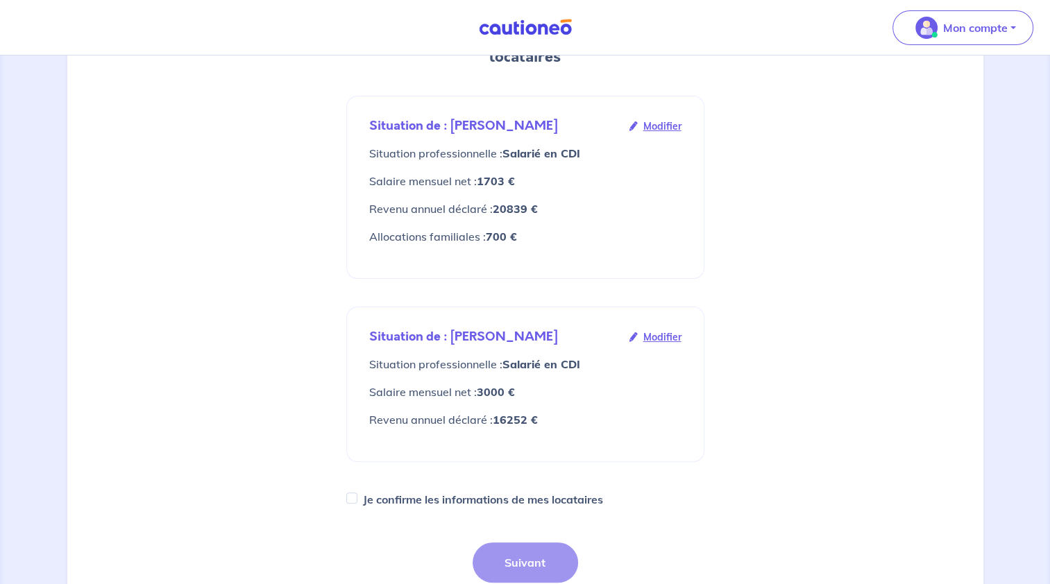
scroll to position [230, 0]
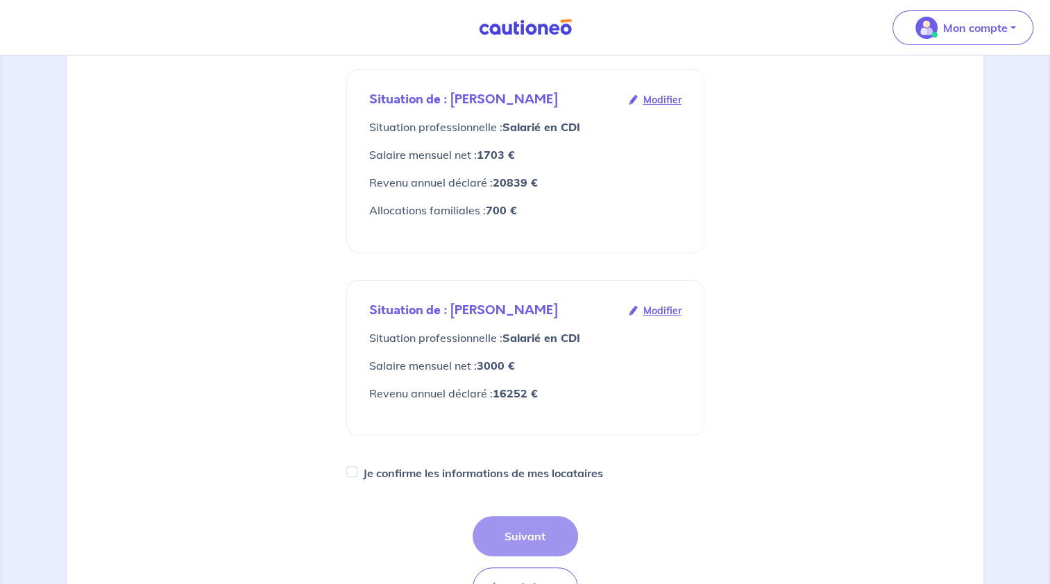
click at [414, 463] on label "Je confirme les informations de mes locataires" at bounding box center [483, 472] width 240 height 19
click at [357, 466] on input "Je confirme les informations de mes locataires" at bounding box center [351, 471] width 11 height 11
checkbox input "true"
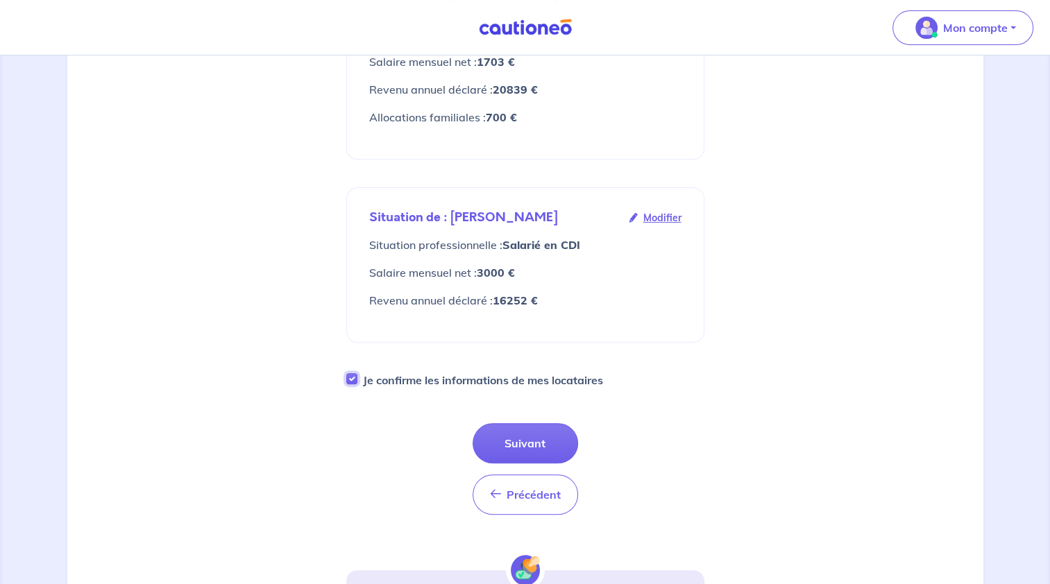
scroll to position [327, 0]
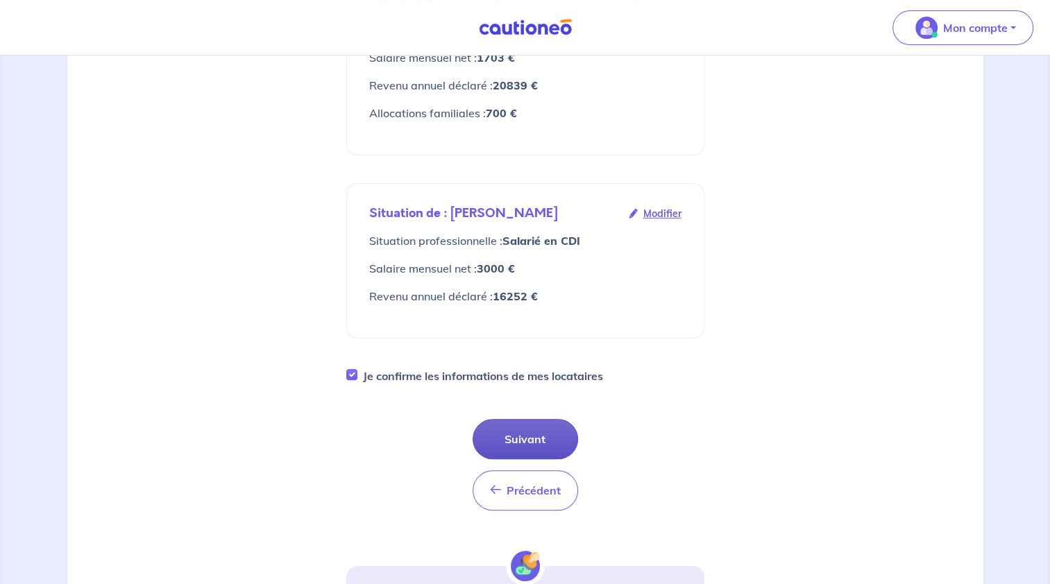
click at [531, 419] on button "Suivant" at bounding box center [524, 439] width 105 height 40
